Goal: Task Accomplishment & Management: Manage account settings

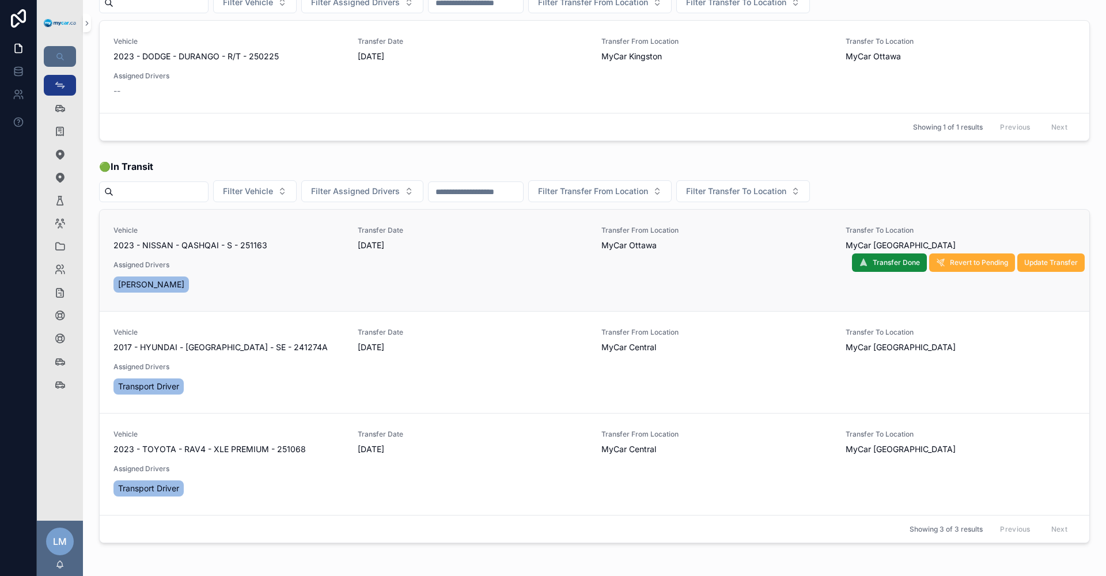
scroll to position [107, 0]
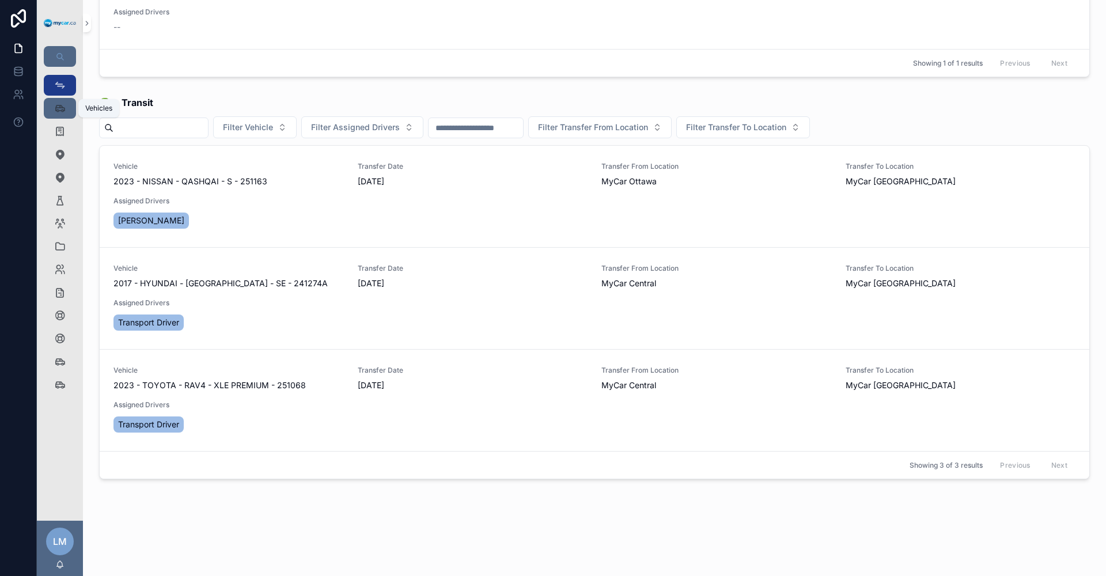
click at [60, 105] on icon "scrollable content" at bounding box center [60, 109] width 12 height 12
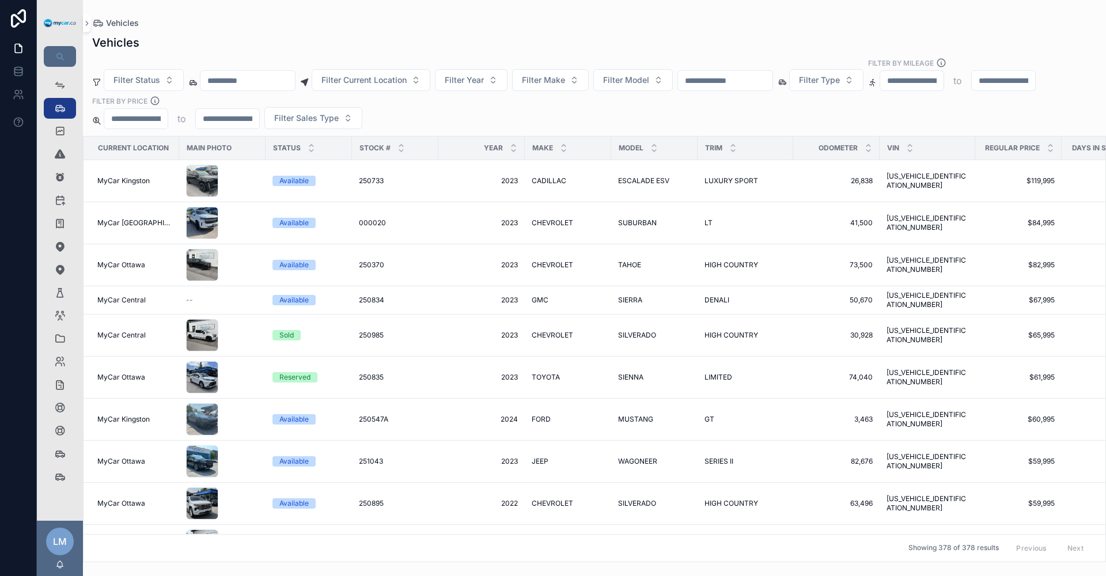
click at [772, 81] on input "scrollable content" at bounding box center [725, 81] width 94 height 16
click at [255, 79] on input "scrollable content" at bounding box center [247, 81] width 94 height 16
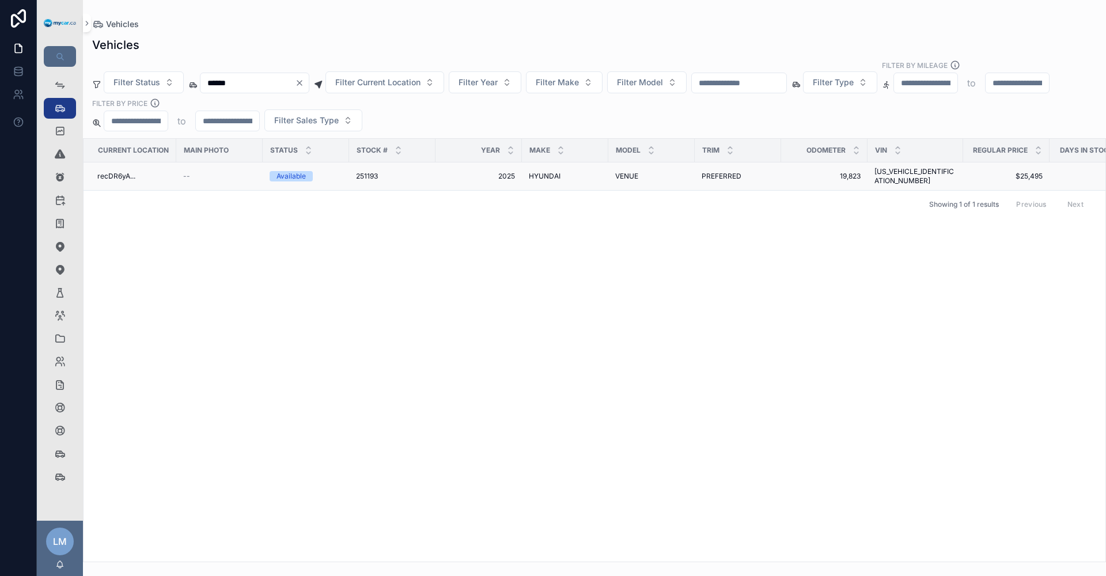
type input "******"
click at [737, 172] on span "PREFERRED" at bounding box center [721, 176] width 40 height 9
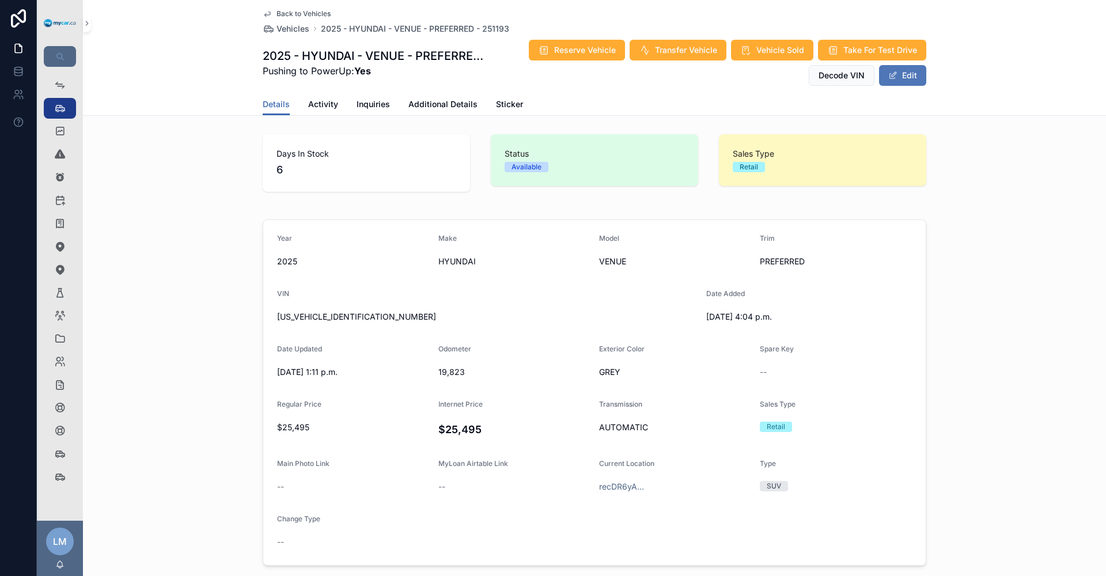
click at [879, 78] on button "Edit" at bounding box center [902, 75] width 47 height 21
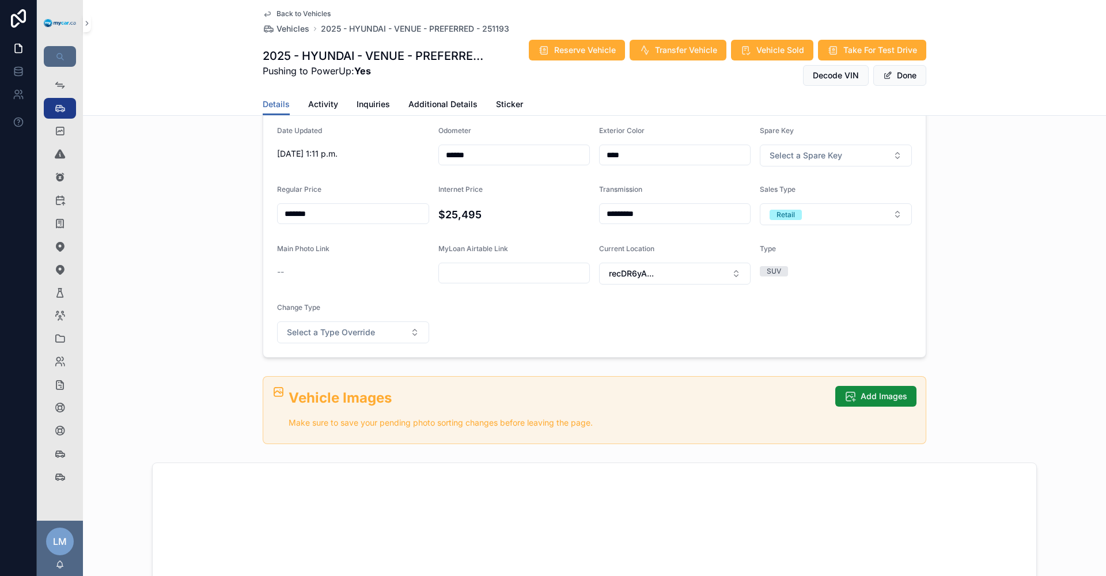
scroll to position [230, 0]
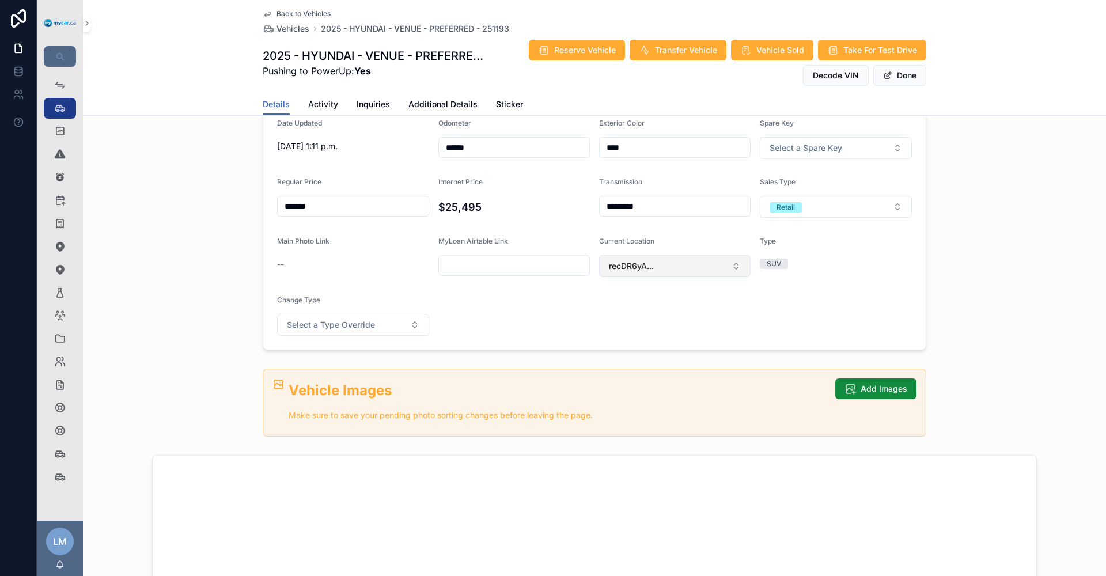
click at [733, 268] on button "recDR6yA..." at bounding box center [674, 266] width 151 height 22
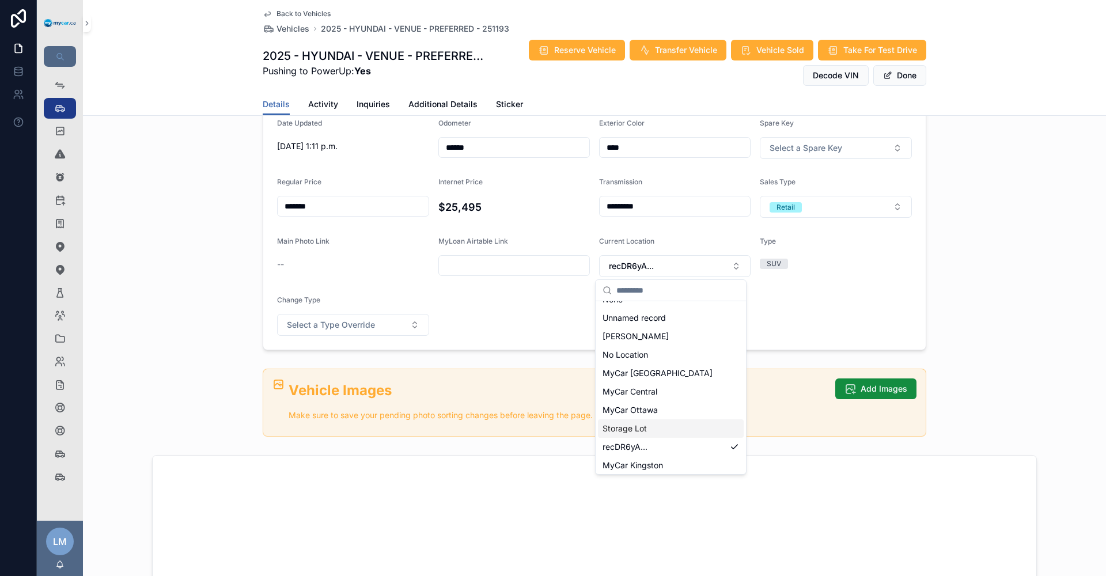
scroll to position [16, 0]
click at [669, 462] on div "MyCar Kingston" at bounding box center [671, 462] width 146 height 18
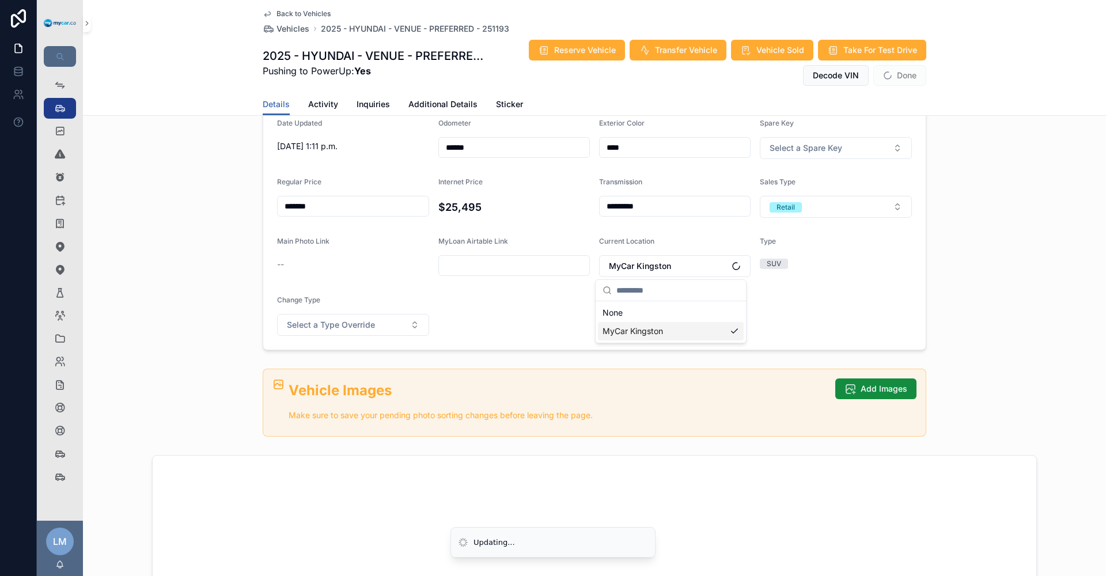
scroll to position [0, 0]
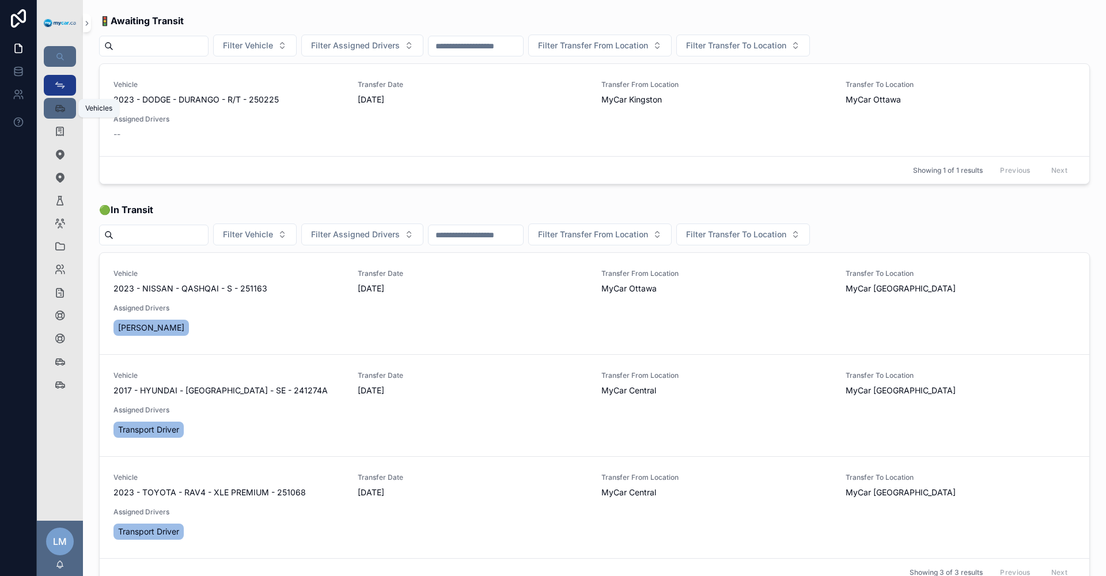
click at [55, 104] on icon "scrollable content" at bounding box center [60, 109] width 12 height 12
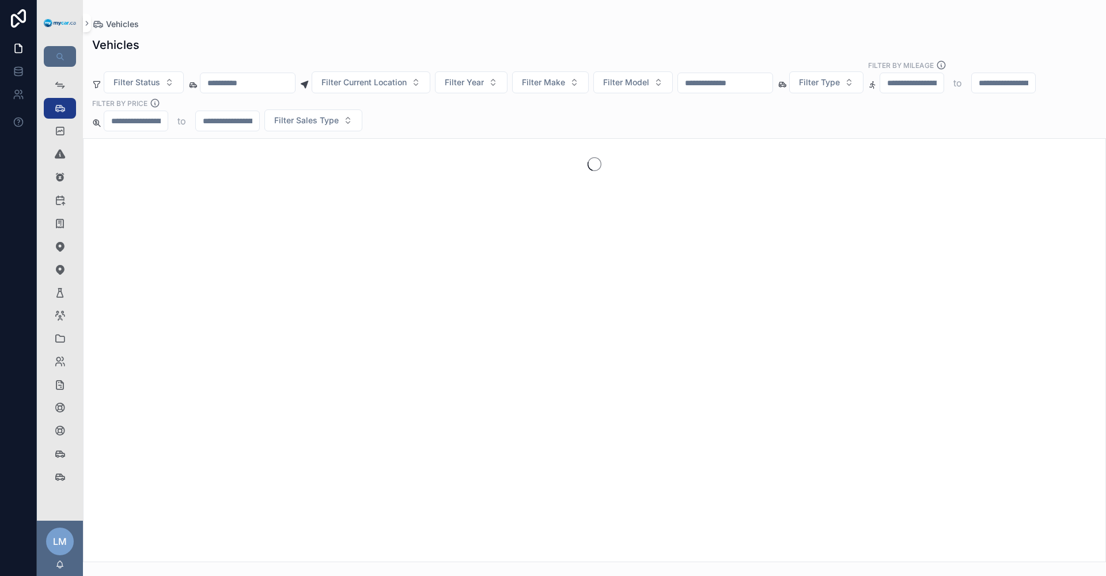
click at [266, 84] on input "scrollable content" at bounding box center [247, 83] width 94 height 16
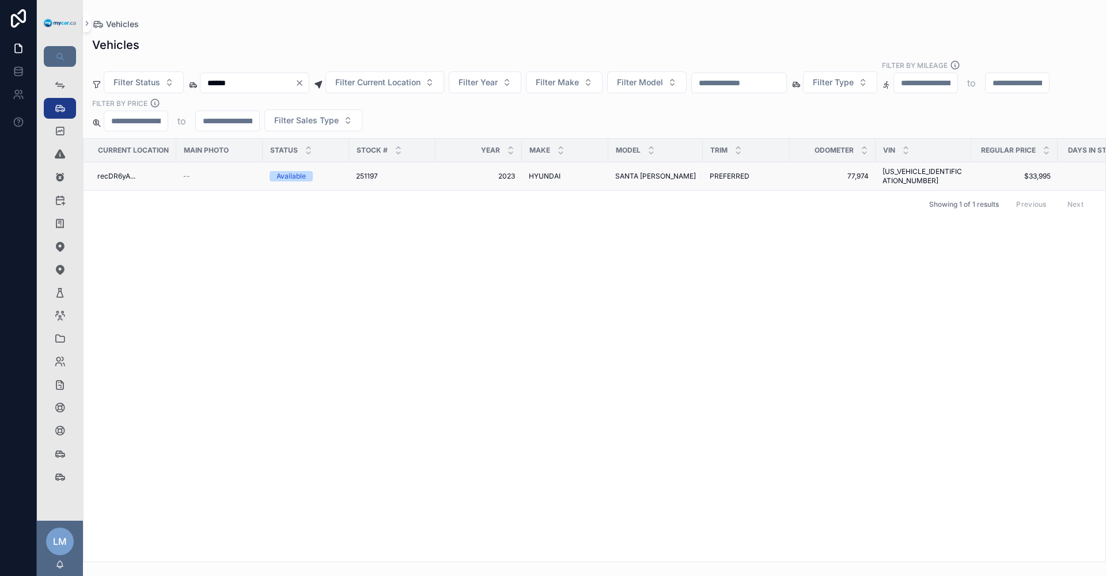
type input "******"
click at [713, 172] on span "PREFERRED" at bounding box center [730, 176] width 40 height 9
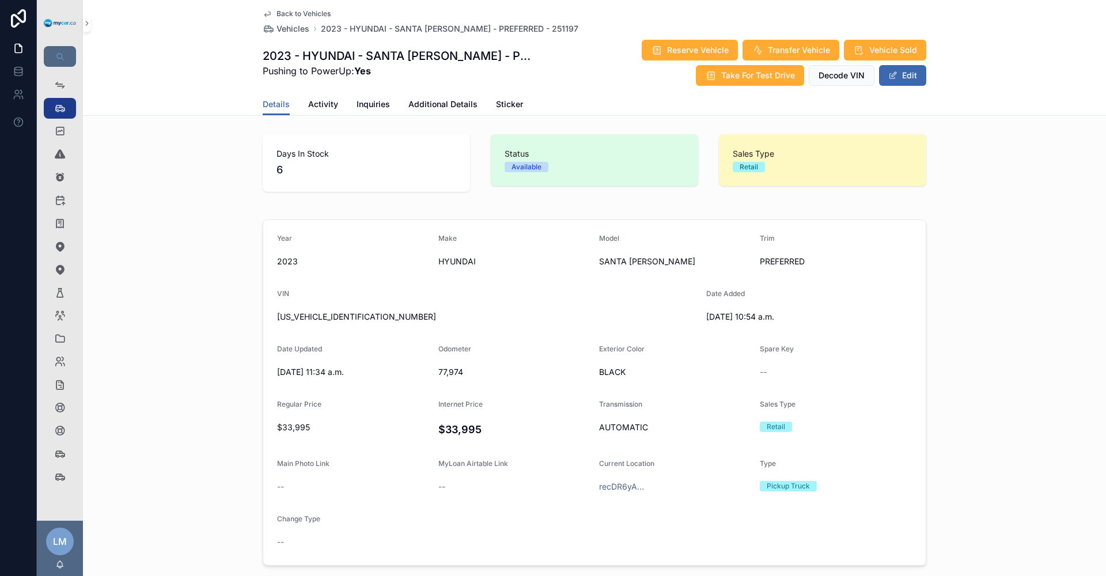
drag, startPoint x: 898, startPoint y: 70, endPoint x: 664, endPoint y: 243, distance: 290.7
click at [893, 75] on button "Edit" at bounding box center [902, 75] width 47 height 21
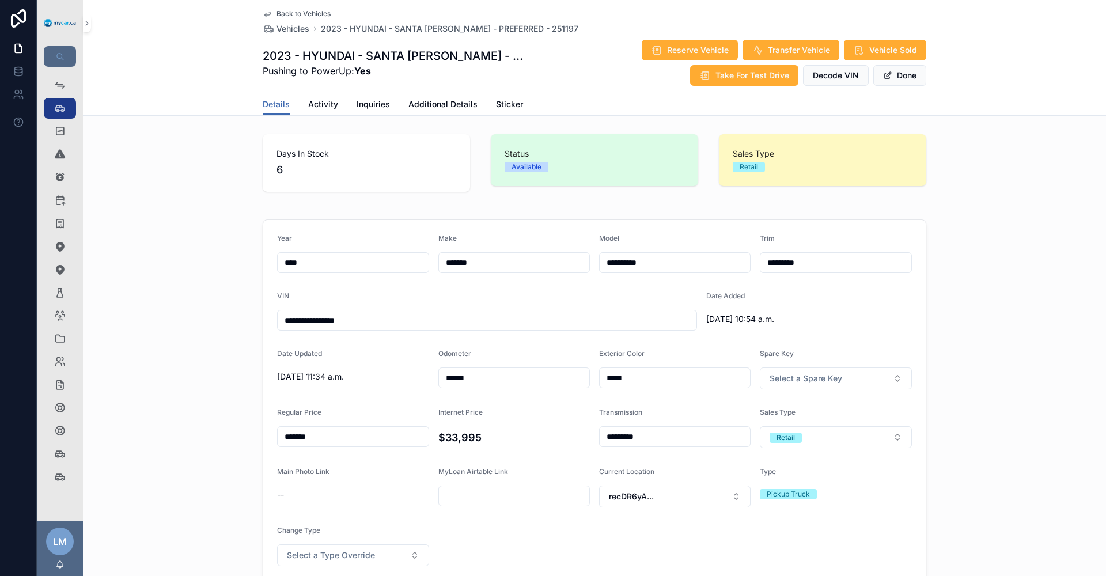
click at [304, 12] on span "Back to Vehicles" at bounding box center [303, 13] width 54 height 9
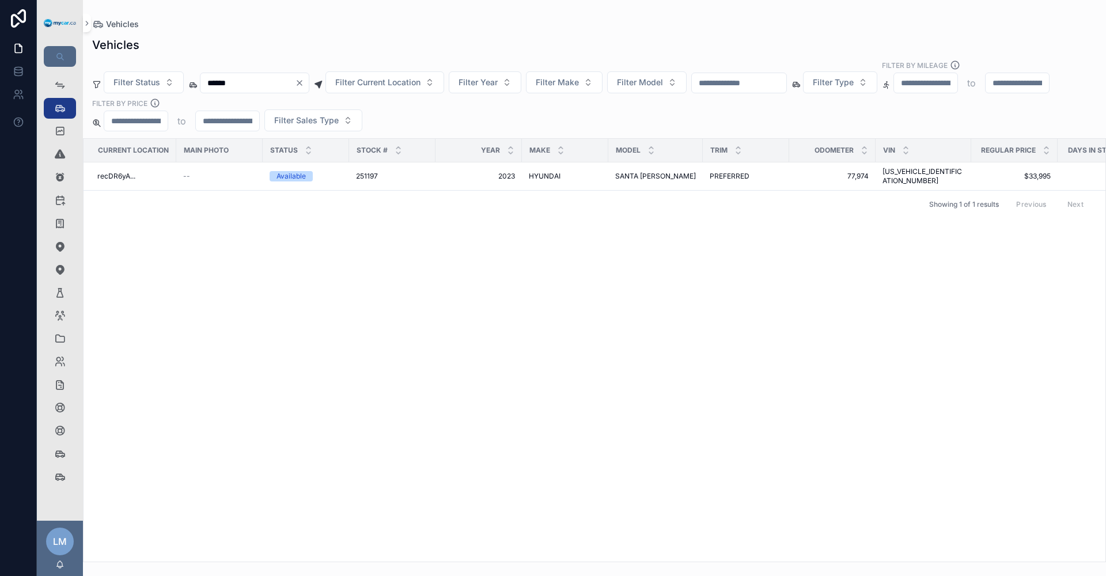
click at [302, 81] on icon "Clear" at bounding box center [299, 83] width 5 height 5
click at [267, 85] on input "scrollable content" at bounding box center [247, 83] width 94 height 16
type input "******"
click at [629, 172] on span "ALTIMA" at bounding box center [627, 176] width 25 height 9
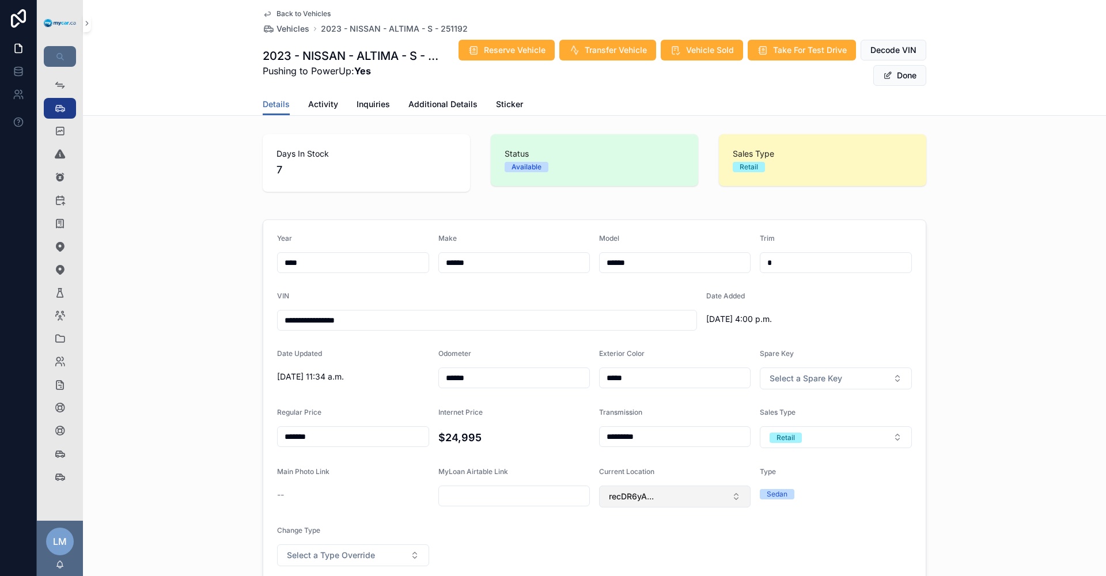
click at [730, 499] on button "recDR6yA..." at bounding box center [674, 497] width 151 height 22
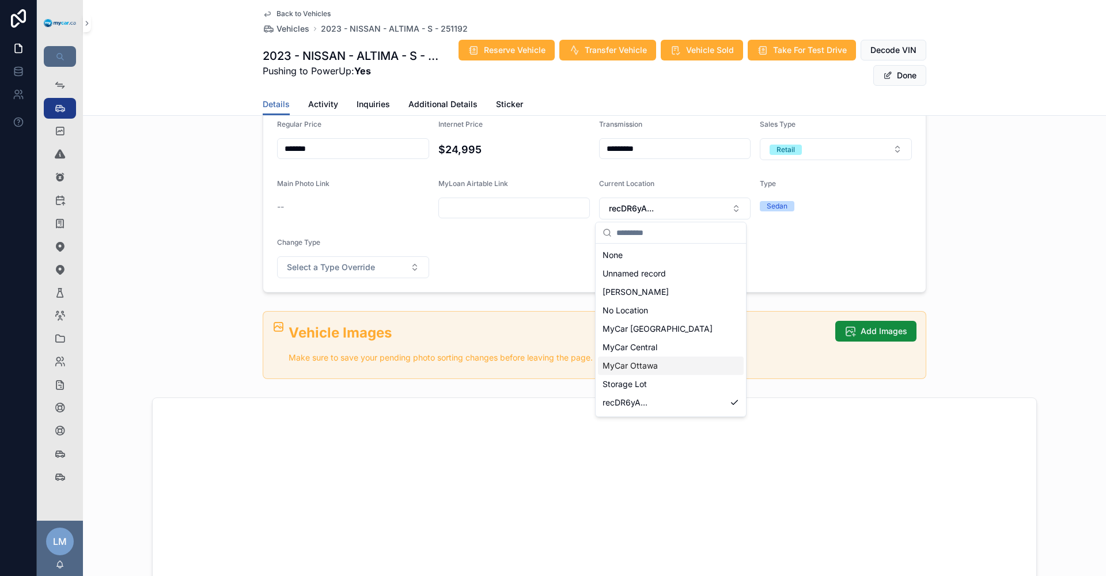
scroll to position [16, 0]
click at [676, 409] on div "MyCar Kingston" at bounding box center [671, 405] width 146 height 18
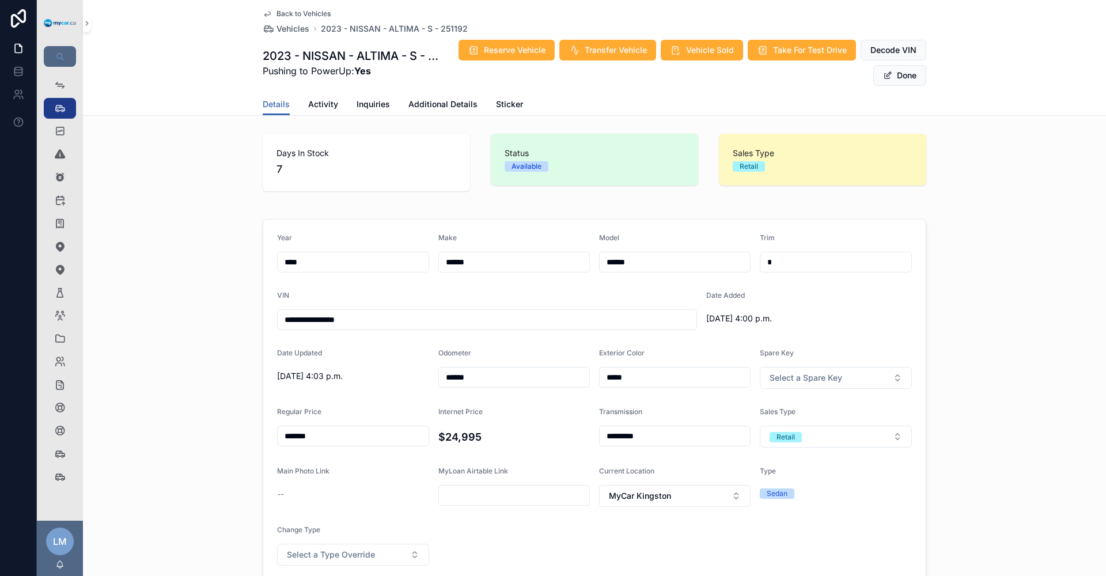
scroll to position [0, 0]
